Goal: Navigation & Orientation: Find specific page/section

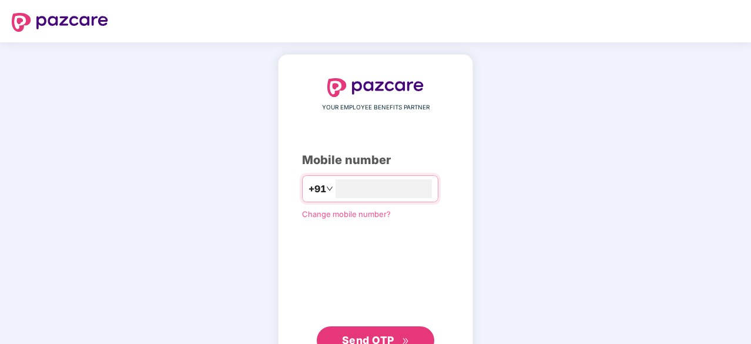
type input "**********"
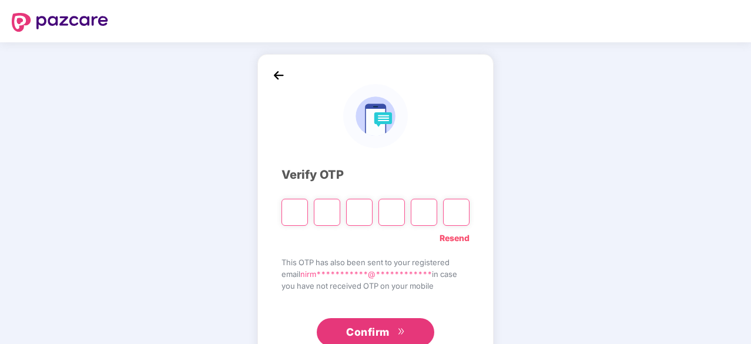
type input "*"
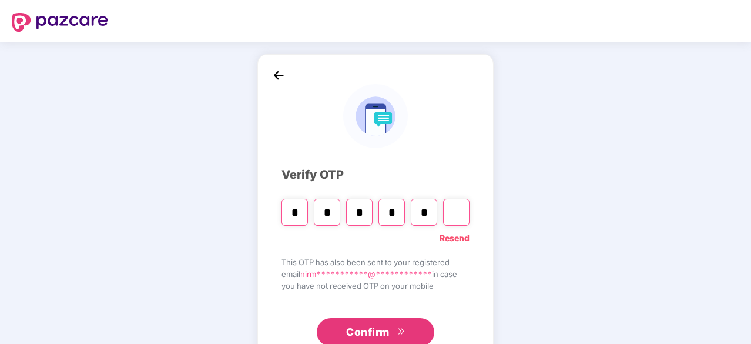
type input "*"
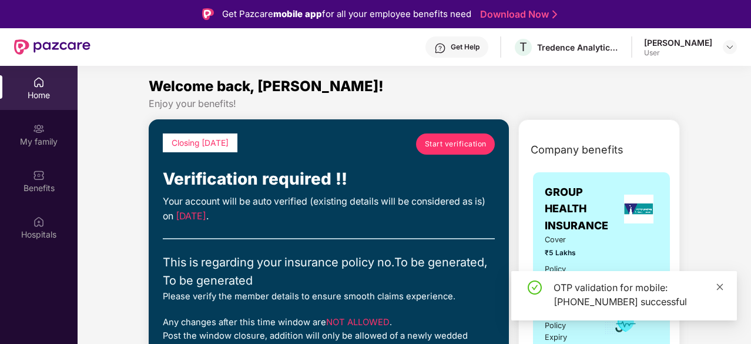
click at [721, 287] on icon "close" at bounding box center [719, 286] width 8 height 8
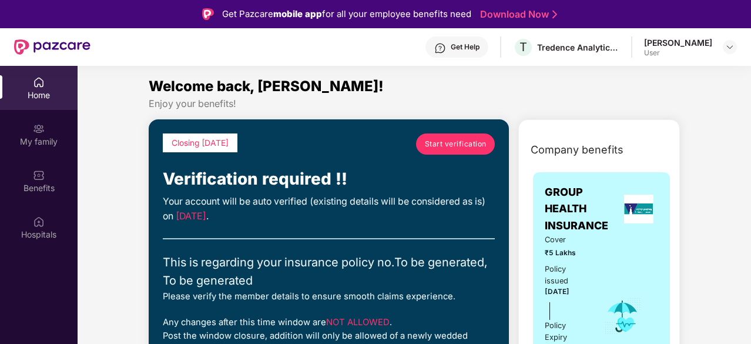
click at [721, 48] on div "Bathila Nirmala User" at bounding box center [690, 47] width 93 height 21
click at [732, 46] on img at bounding box center [729, 46] width 9 height 9
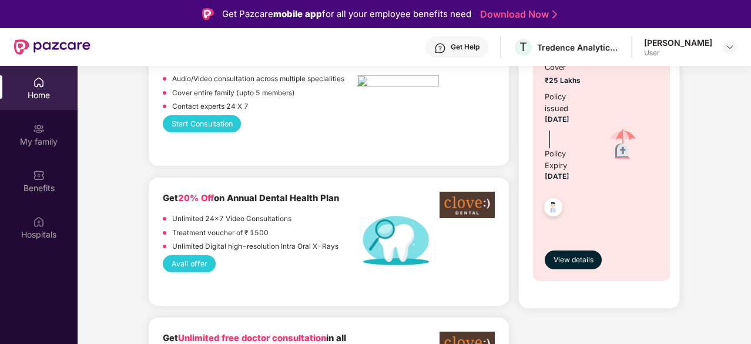
scroll to position [763, 0]
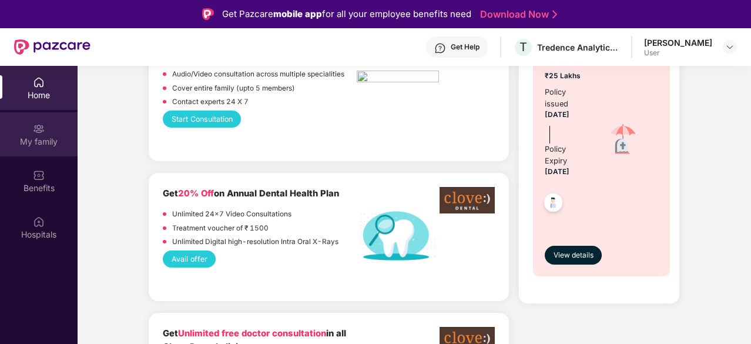
click at [43, 140] on div "My family" at bounding box center [39, 142] width 78 height 12
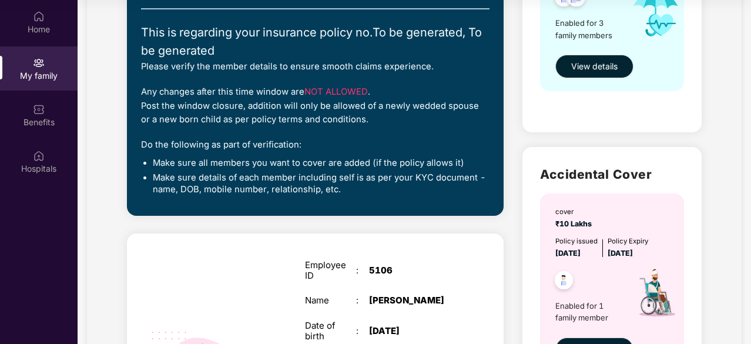
scroll to position [235, 0]
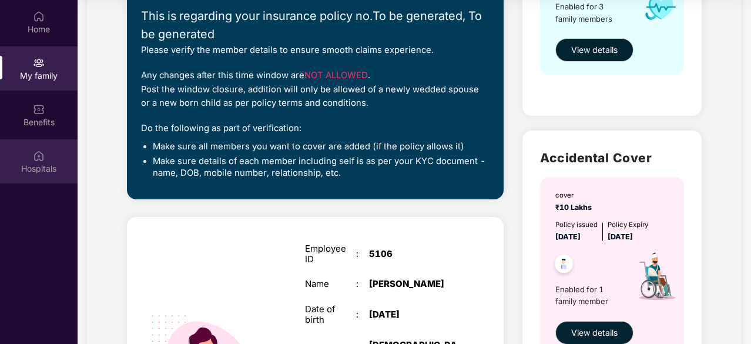
click at [51, 166] on div "Hospitals" at bounding box center [39, 169] width 78 height 12
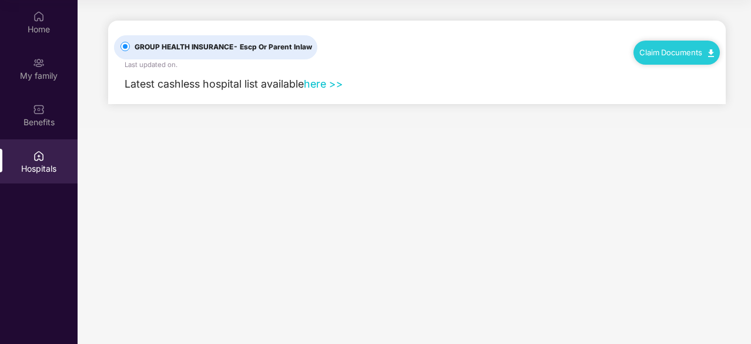
click at [330, 84] on link "here >>" at bounding box center [323, 84] width 39 height 12
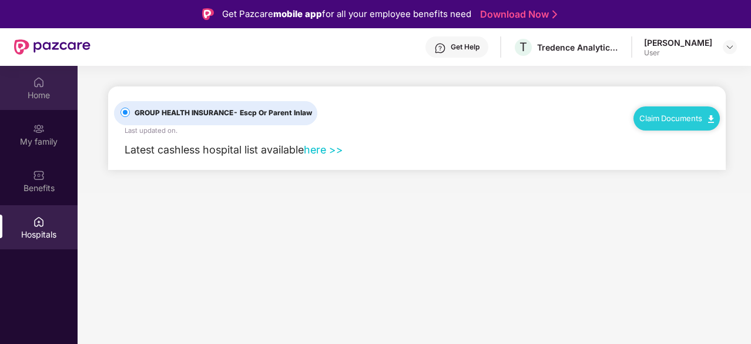
click at [39, 94] on div "Home" at bounding box center [39, 95] width 78 height 12
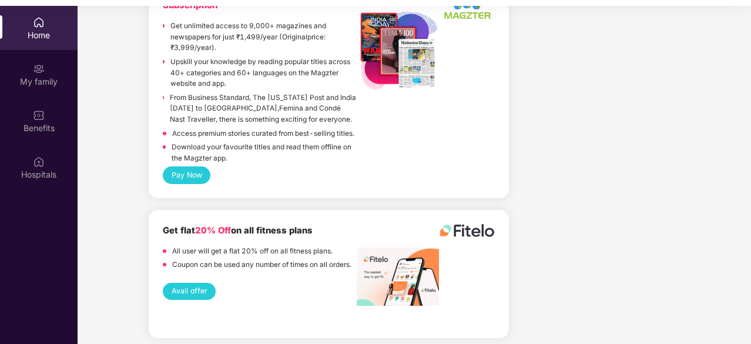
scroll to position [66, 0]
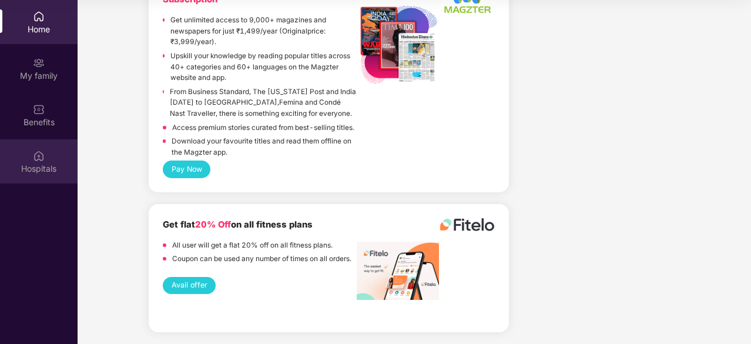
click at [42, 166] on div "Hospitals" at bounding box center [39, 168] width 78 height 12
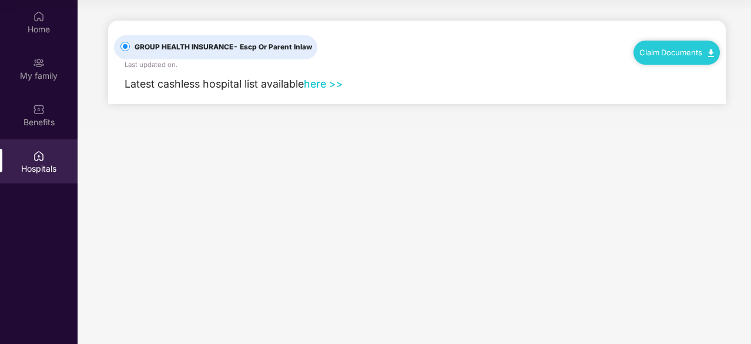
scroll to position [0, 0]
click at [25, 119] on div "Benefits" at bounding box center [39, 122] width 78 height 12
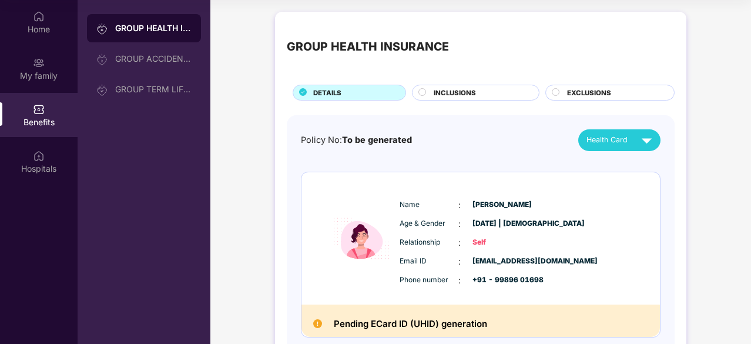
scroll to position [59, 0]
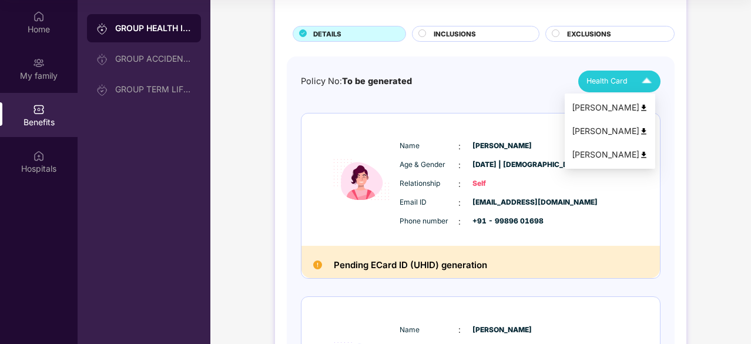
click at [596, 107] on div "[PERSON_NAME]" at bounding box center [609, 107] width 76 height 13
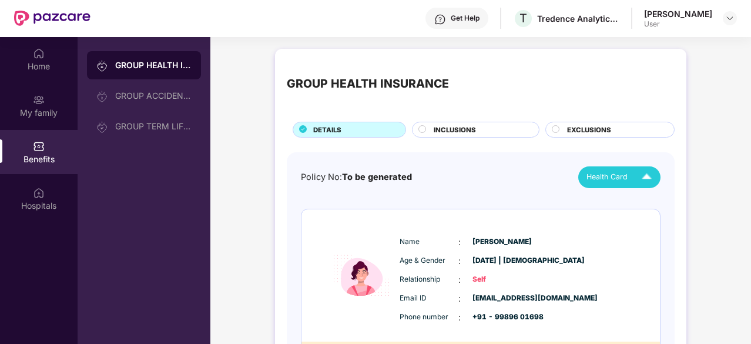
scroll to position [0, 0]
